Goal: Information Seeking & Learning: Check status

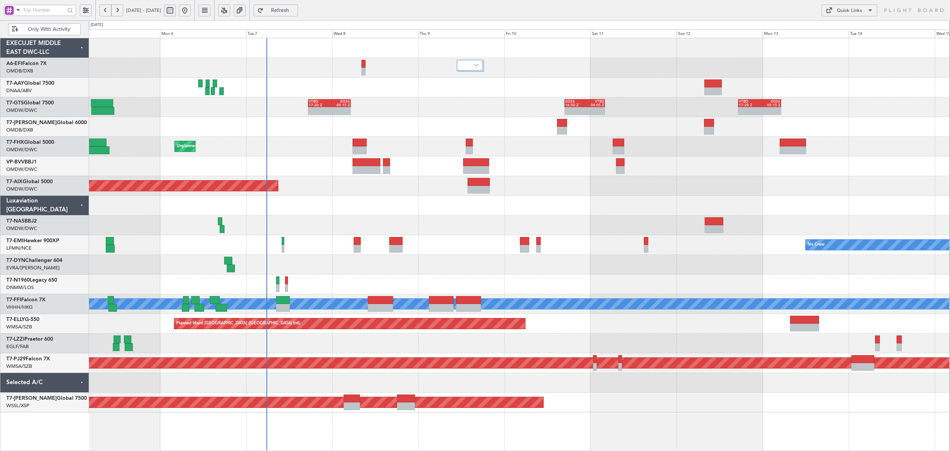
click at [19, 13] on span at bounding box center [18, 9] width 9 height 9
click at [27, 51] on span "A/C (Reg. or Type)" at bounding box center [37, 49] width 41 height 7
click at [36, 6] on input "text" at bounding box center [44, 9] width 42 height 11
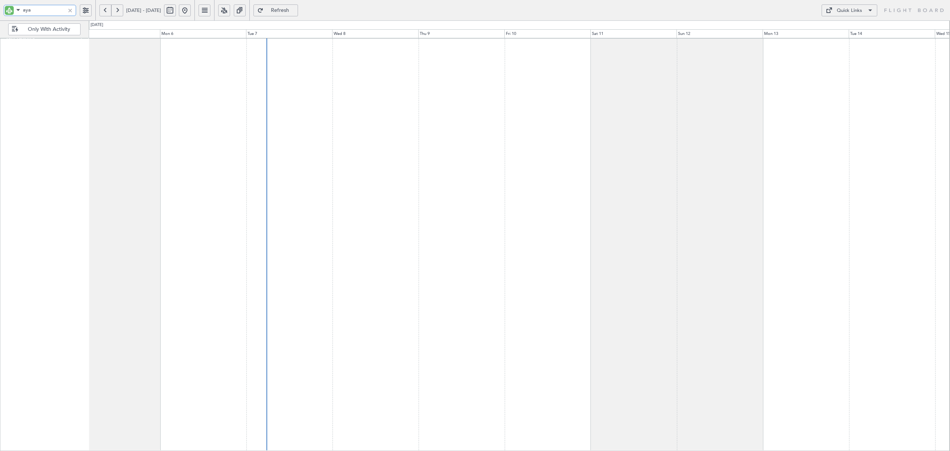
type input "aya"
click at [103, 11] on button at bounding box center [105, 10] width 12 height 12
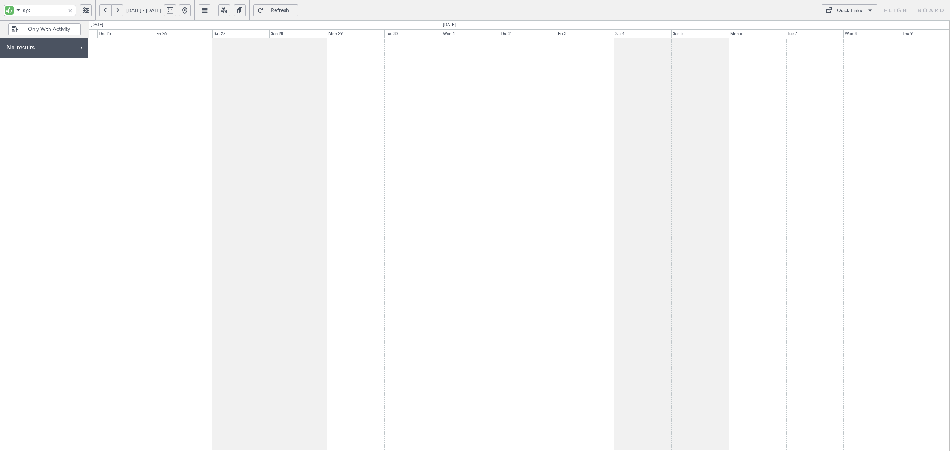
drag, startPoint x: 105, startPoint y: 4, endPoint x: 119, endPoint y: 69, distance: 66.9
click at [119, 69] on fb-flight-board "aya [DATE] - [DATE] Refresh Quick Links Only With Activity No results 0 0 [DATE…" at bounding box center [475, 230] width 950 height 442
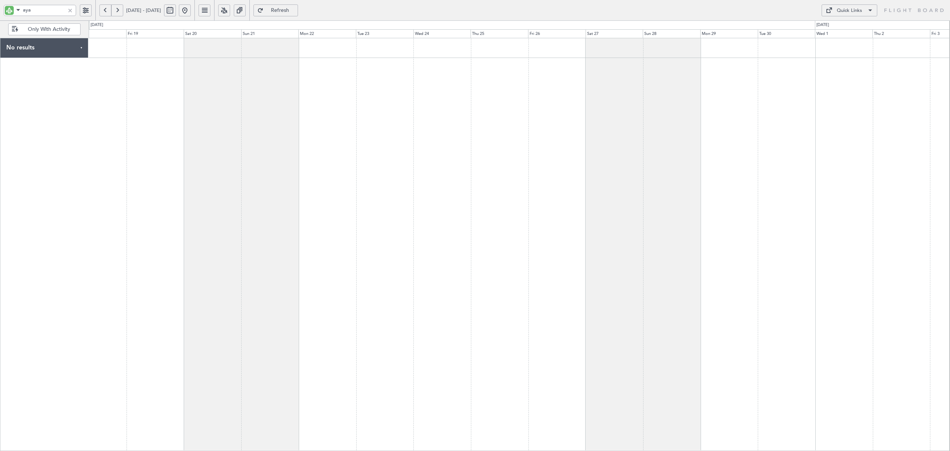
click at [494, 79] on div at bounding box center [519, 244] width 861 height 413
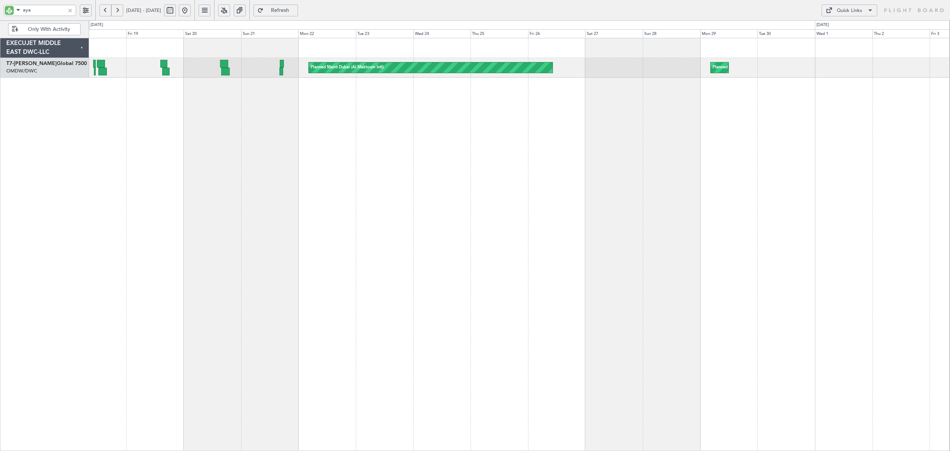
click at [638, 191] on div "Planned Maint Dubai (Al Maktoum Intl) Planned Maint [GEOGRAPHIC_DATA] (Al Makto…" at bounding box center [519, 244] width 861 height 413
click at [69, 10] on div at bounding box center [70, 10] width 8 height 8
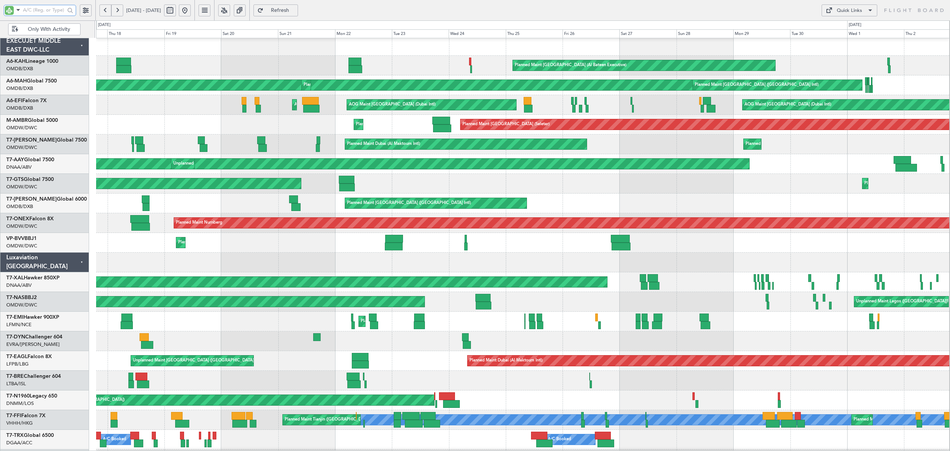
click at [461, 296] on div "Planned Maint [GEOGRAPHIC_DATA] (Al Bateen Executive) Planned Maint [GEOGRAPHIC…" at bounding box center [522, 282] width 853 height 492
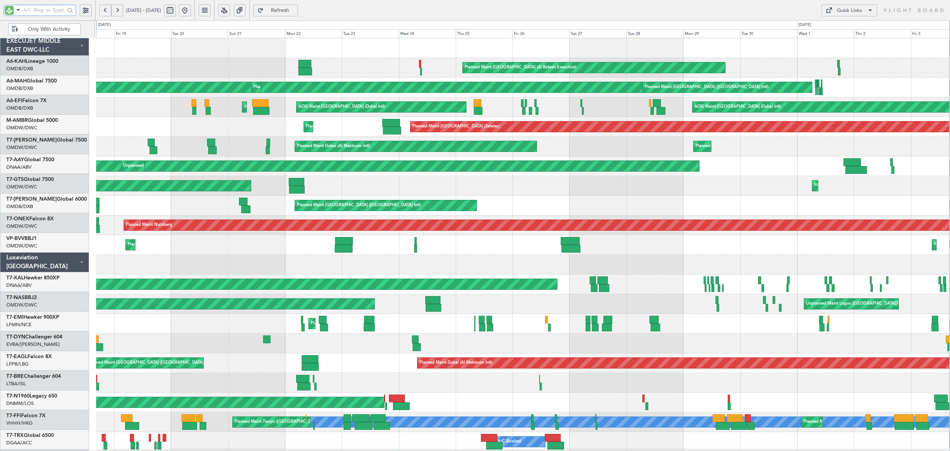
scroll to position [5, 0]
click at [413, 294] on div "Planned Maint [GEOGRAPHIC_DATA]-[GEOGRAPHIC_DATA] Unplanned Maint [GEOGRAPHIC_D…" at bounding box center [522, 304] width 853 height 20
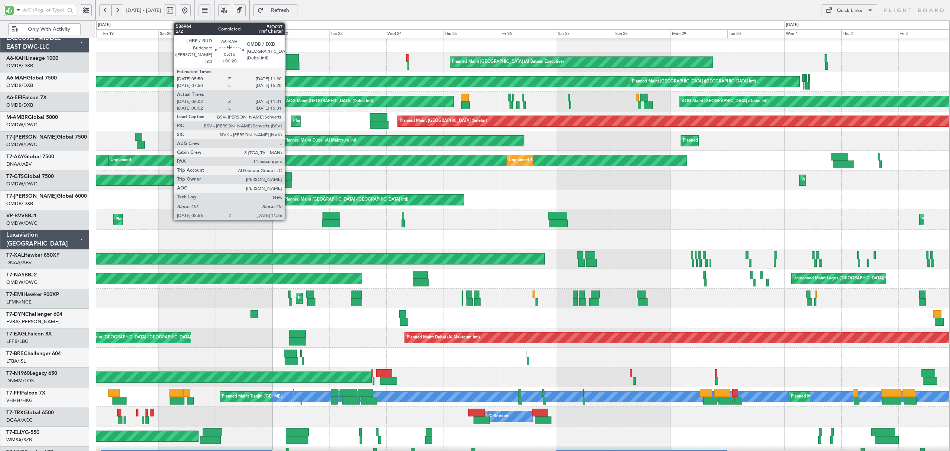
click at [288, 67] on div at bounding box center [293, 66] width 14 height 8
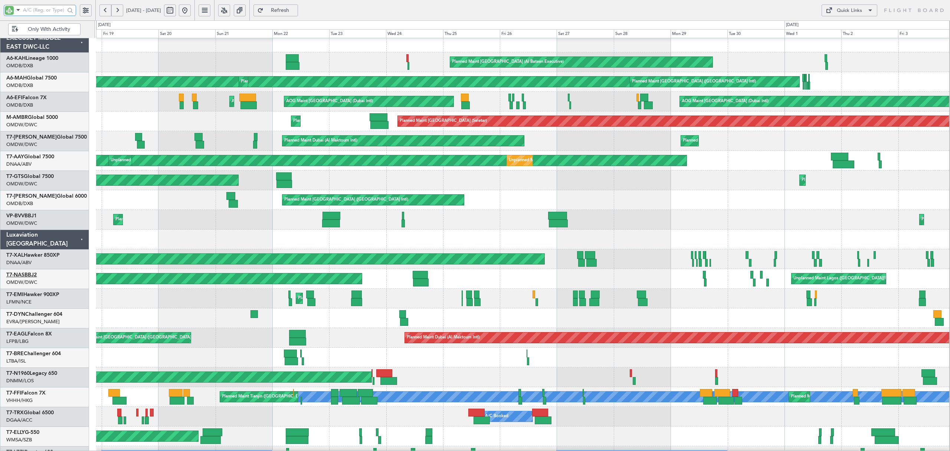
click at [32, 272] on link "T7-NAS BBJ2" at bounding box center [21, 274] width 30 height 5
